Goal: Task Accomplishment & Management: Use online tool/utility

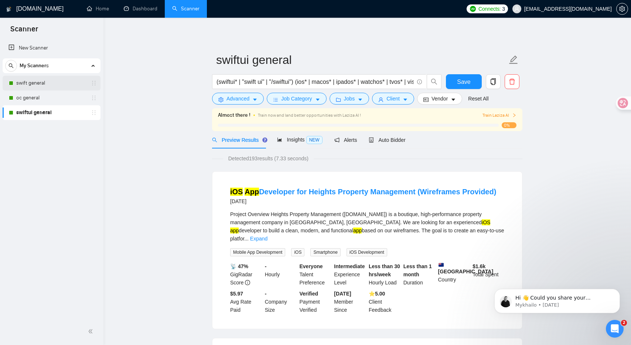
click at [39, 90] on link "swift general" at bounding box center [51, 83] width 70 height 15
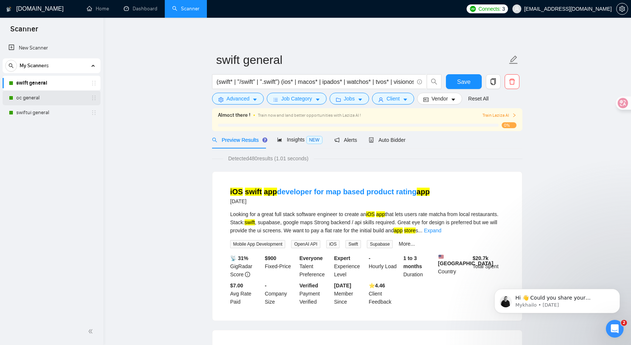
click at [42, 100] on link "oc general" at bounding box center [51, 98] width 70 height 15
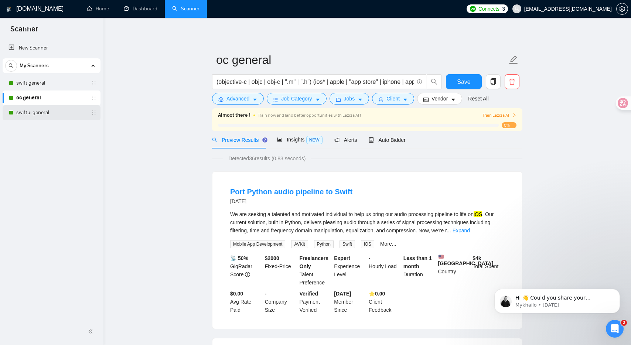
click at [43, 111] on link "swiftui general" at bounding box center [51, 112] width 70 height 15
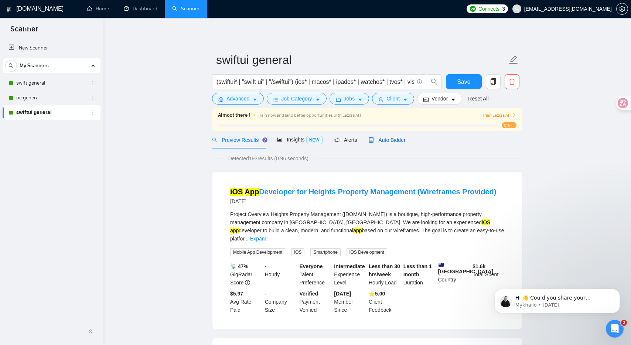
click at [390, 137] on span "Auto Bidder" at bounding box center [387, 140] width 37 height 6
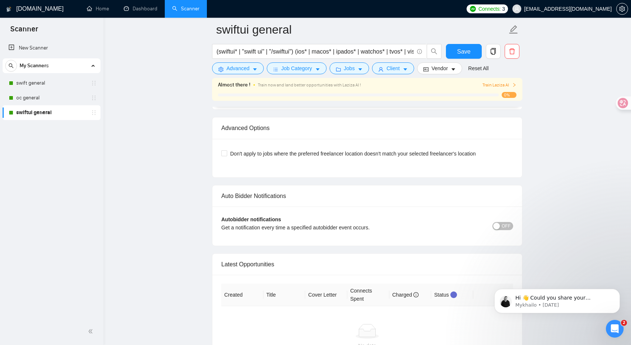
scroll to position [1599, 0]
